Goal: Use online tool/utility: Utilize a website feature to perform a specific function

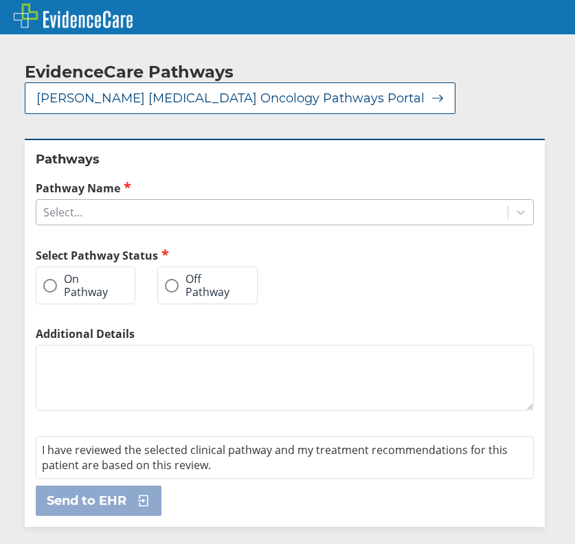
click at [100, 215] on div "Select..." at bounding box center [271, 211] width 471 height 23
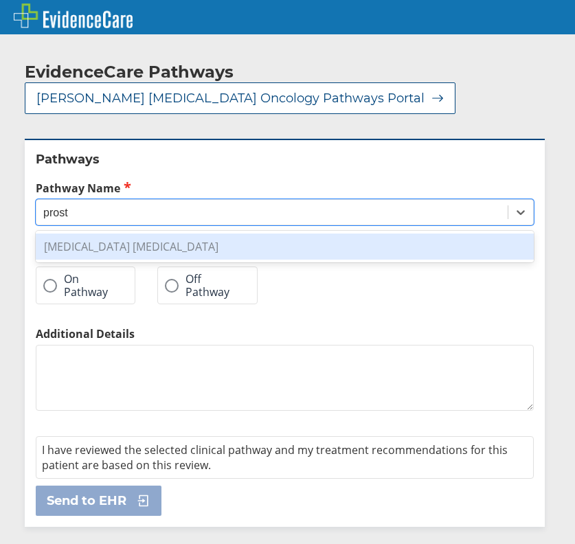
click at [114, 249] on div "[MEDICAL_DATA] [MEDICAL_DATA]" at bounding box center [285, 246] width 498 height 26
type input "prost"
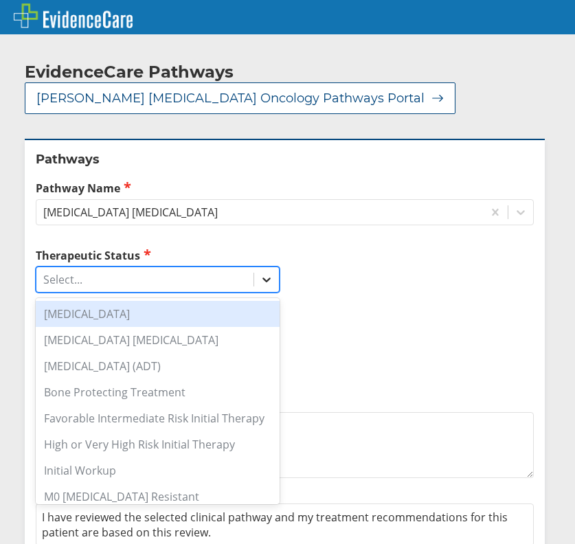
click at [261, 277] on icon at bounding box center [266, 280] width 14 height 14
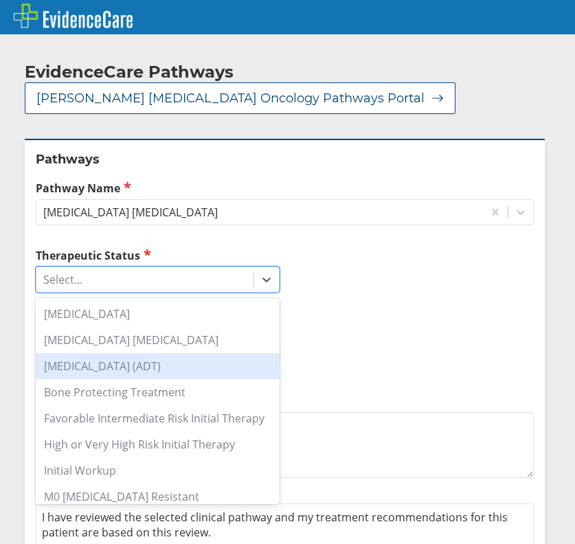
click at [174, 367] on div "[MEDICAL_DATA] (ADT)" at bounding box center [158, 366] width 244 height 26
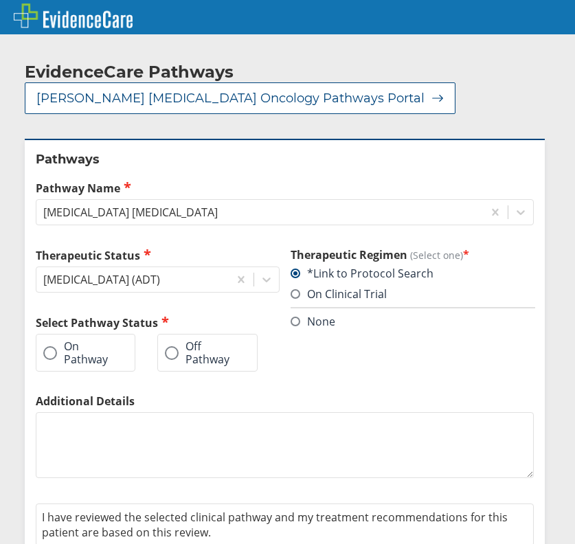
click at [165, 348] on span at bounding box center [172, 353] width 14 height 14
click at [0, 0] on input "Off Pathway" at bounding box center [0, 0] width 0 height 0
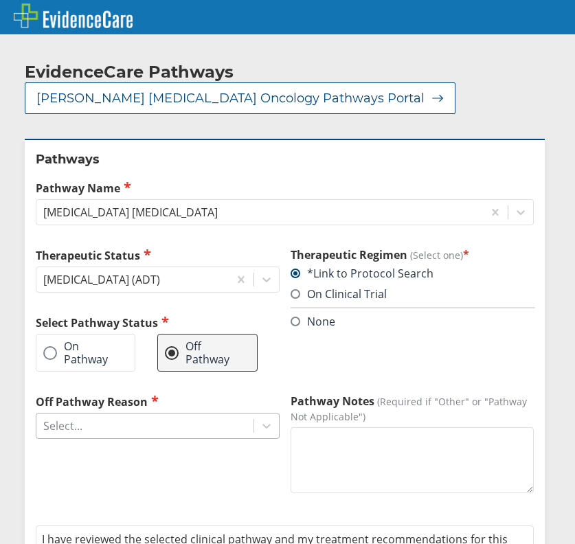
scroll to position [78, 0]
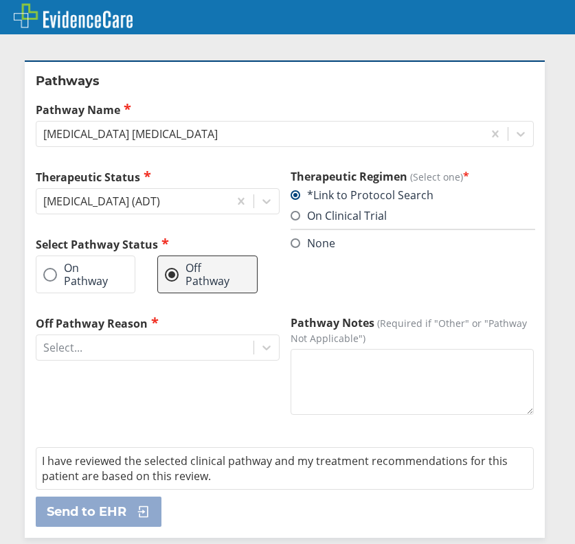
click at [56, 273] on span at bounding box center [50, 275] width 14 height 14
click at [0, 0] on input "On Pathway" at bounding box center [0, 0] width 0 height 0
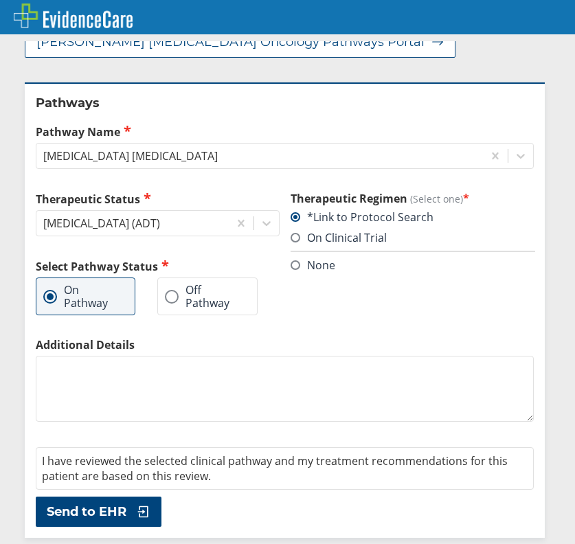
scroll to position [56, 0]
click at [117, 510] on span "Send to EHR" at bounding box center [87, 511] width 80 height 16
